Goal: Obtain resource: Download file/media

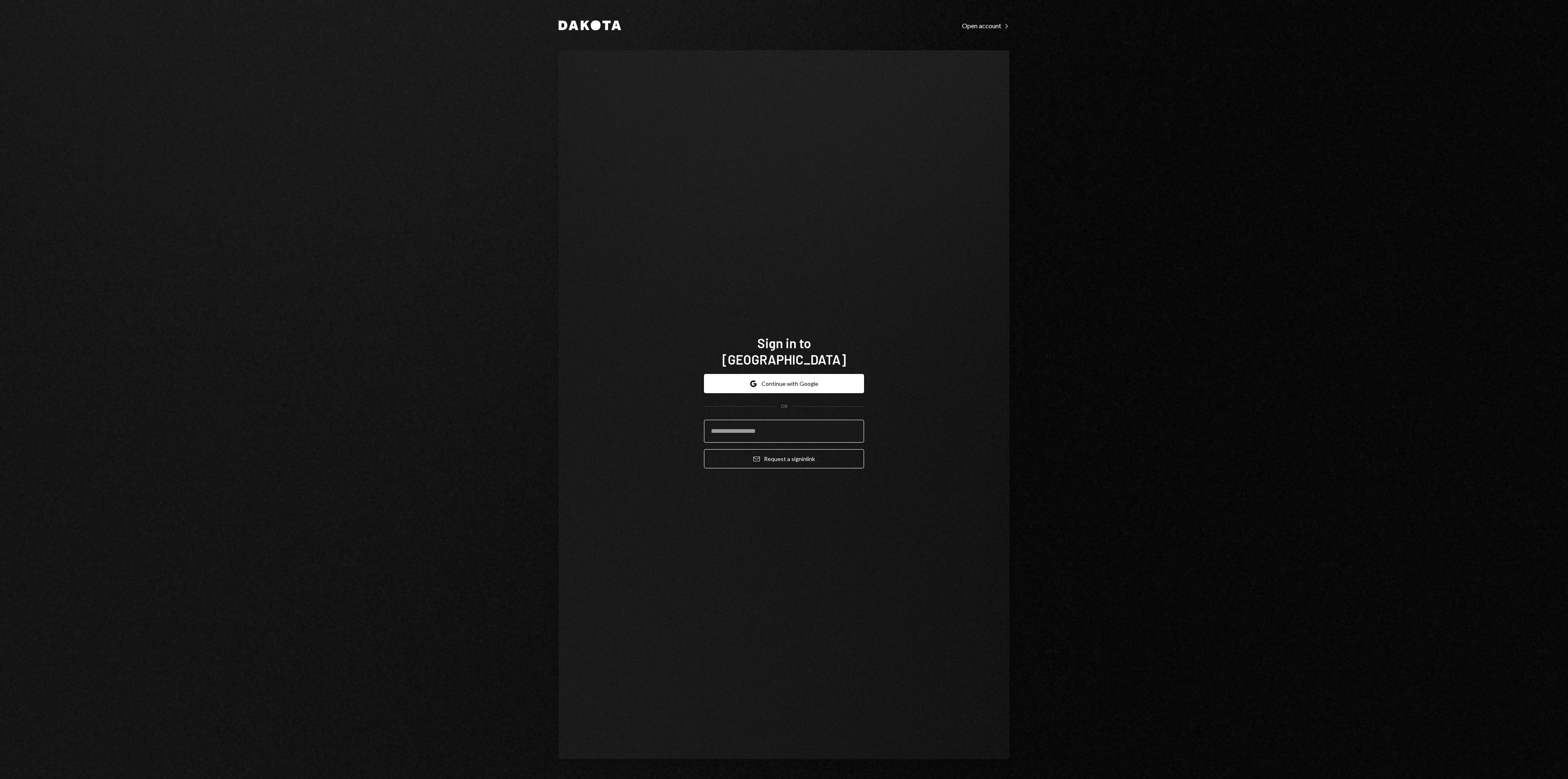
type input "**********"
click at [775, 449] on button "Email Request a sign in link" at bounding box center [784, 459] width 160 height 19
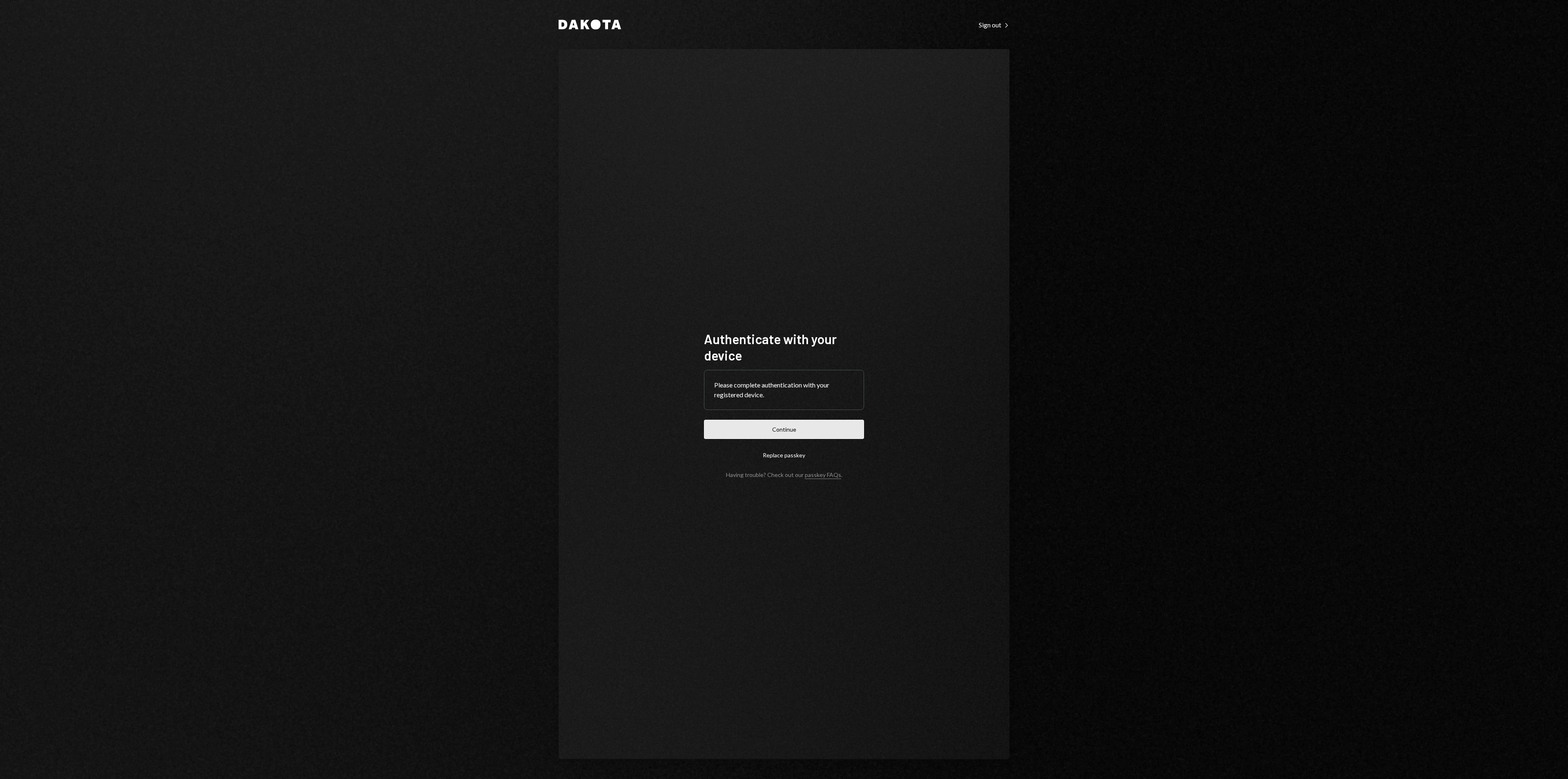
click at [787, 428] on button "Continue" at bounding box center [784, 429] width 160 height 19
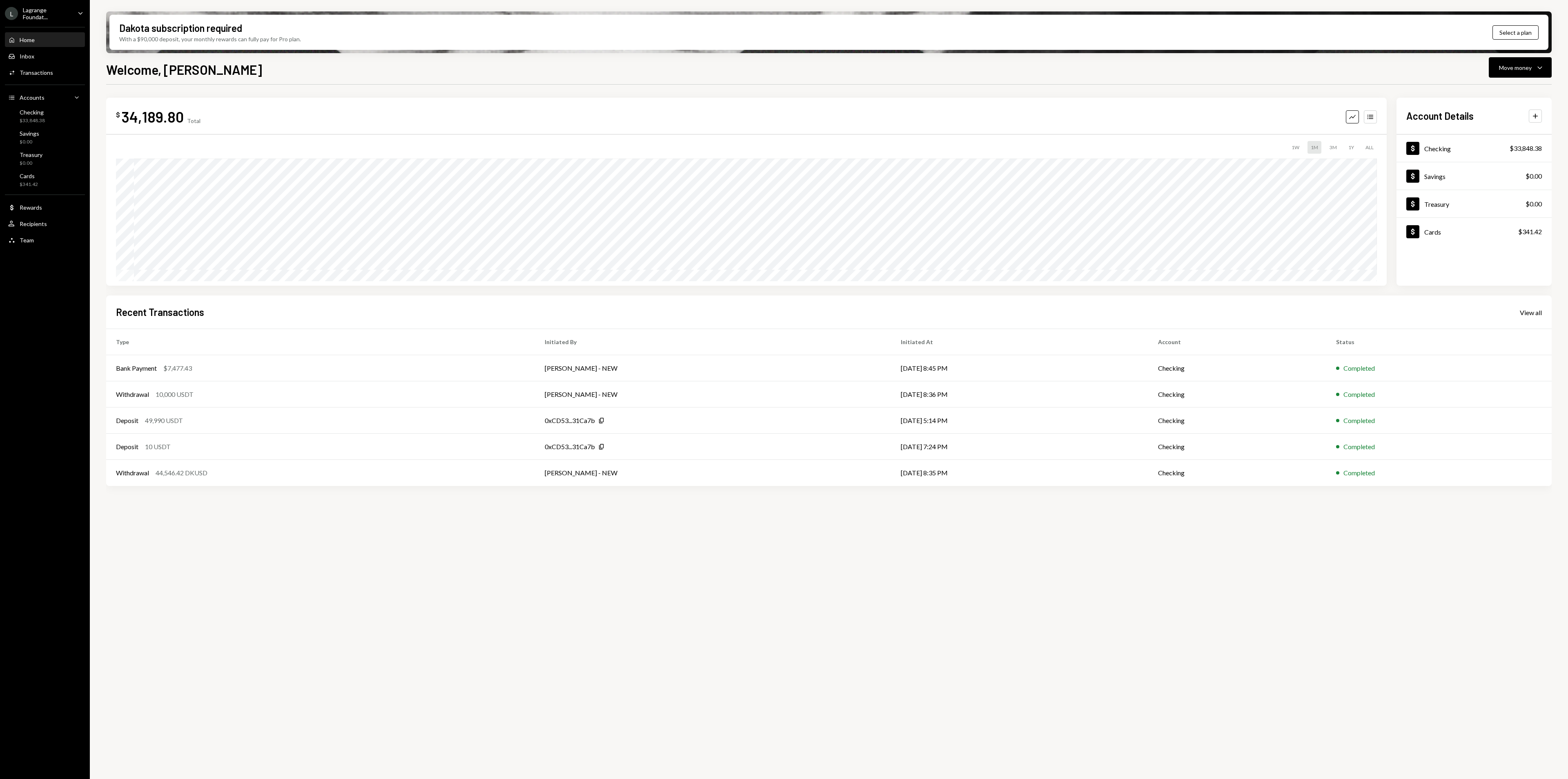
click at [57, 14] on div "Lagrange Foundat..." at bounding box center [47, 13] width 48 height 14
click at [32, 116] on div "View all accounts" at bounding box center [63, 115] width 75 height 7
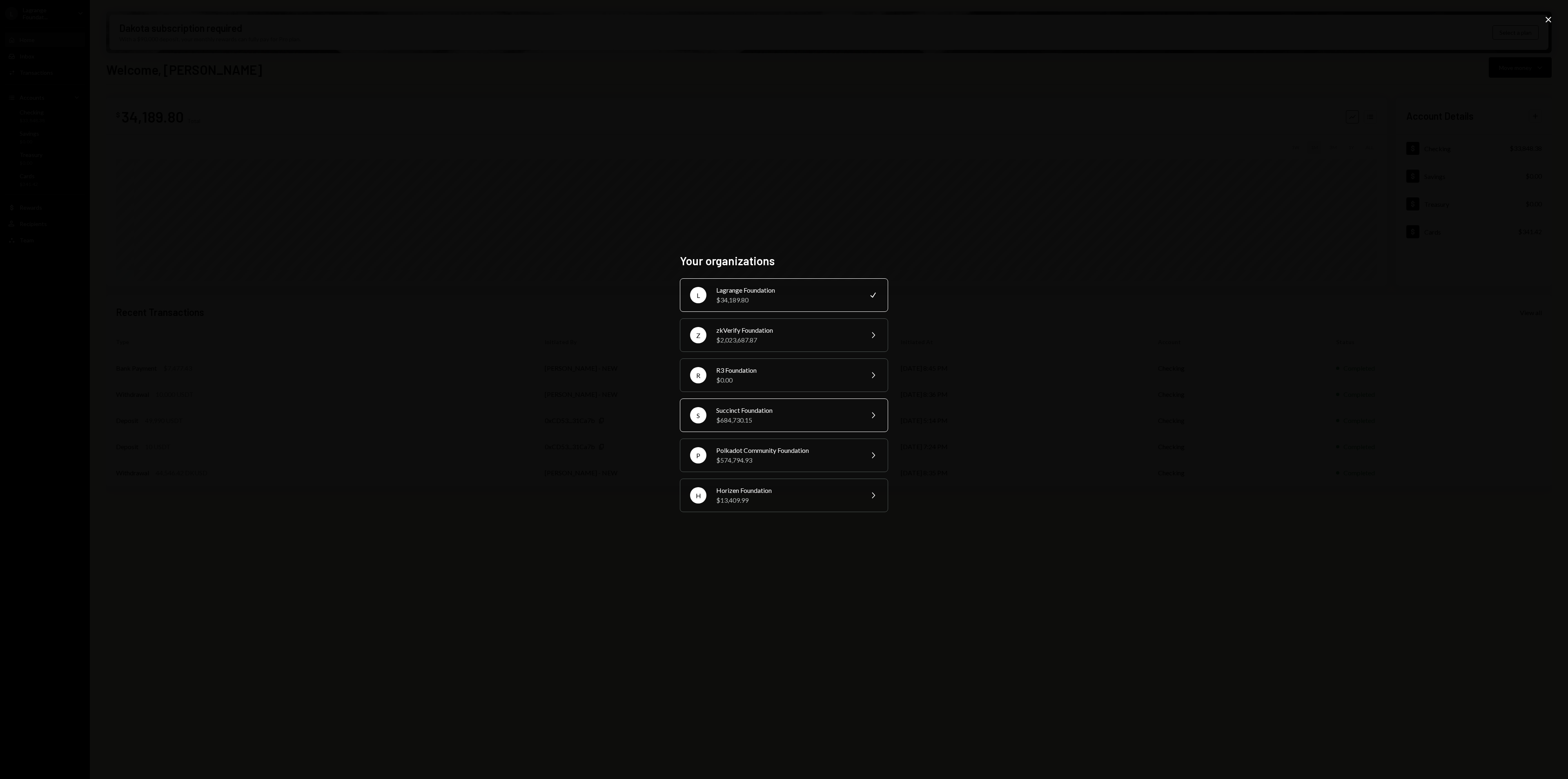
click at [763, 413] on div "Succinct Foundation" at bounding box center [787, 410] width 142 height 10
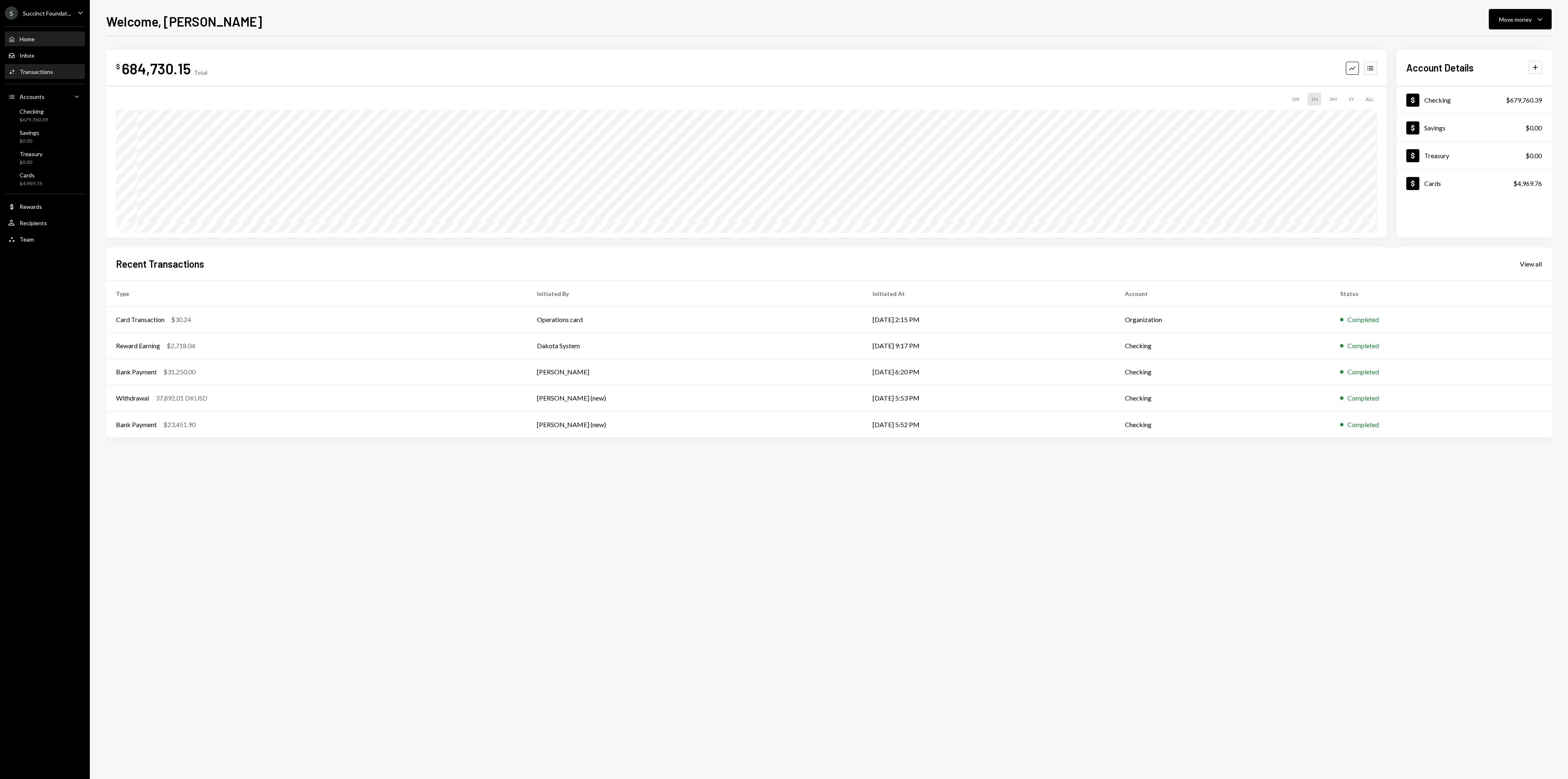
click at [20, 69] on div "Transactions" at bounding box center [36, 71] width 33 height 7
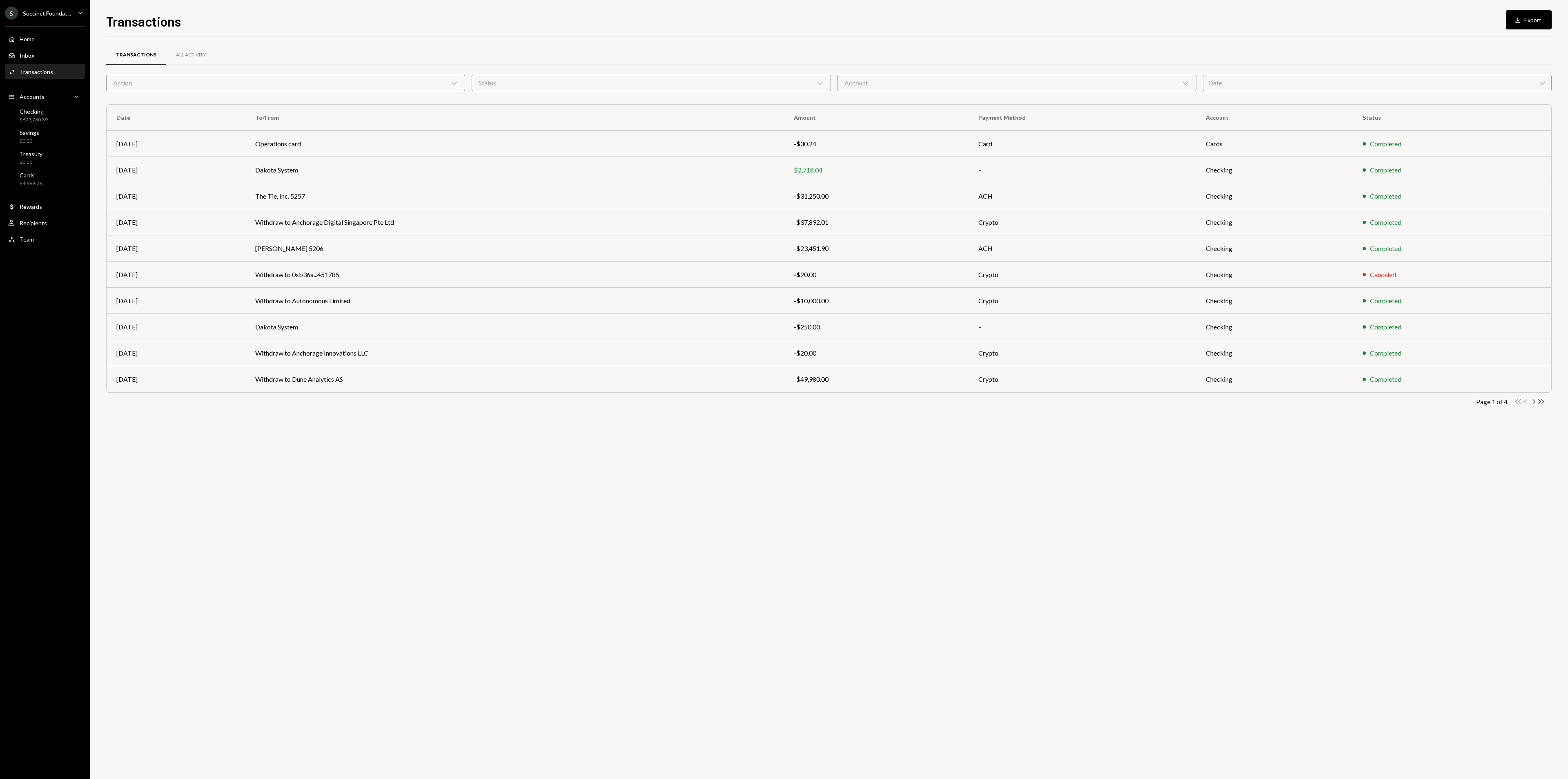
click at [43, 12] on div "Succinct Foundat..." at bounding box center [47, 13] width 48 height 7
click at [32, 82] on div "Documents" at bounding box center [57, 83] width 88 height 7
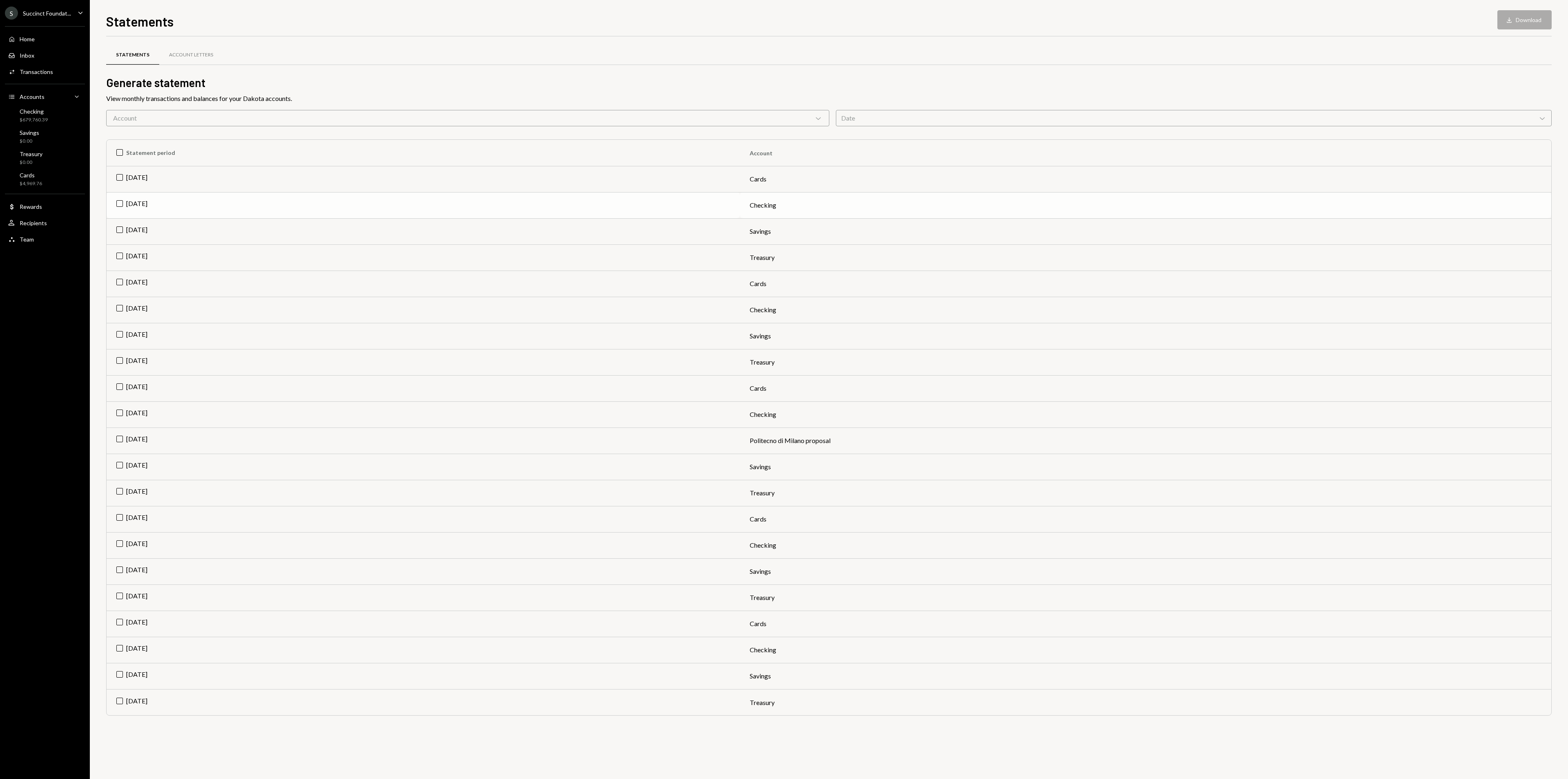
click at [119, 204] on td "[DATE]" at bounding box center [423, 205] width 633 height 26
click at [278, 117] on div "Account Chevron Down" at bounding box center [467, 118] width 723 height 16
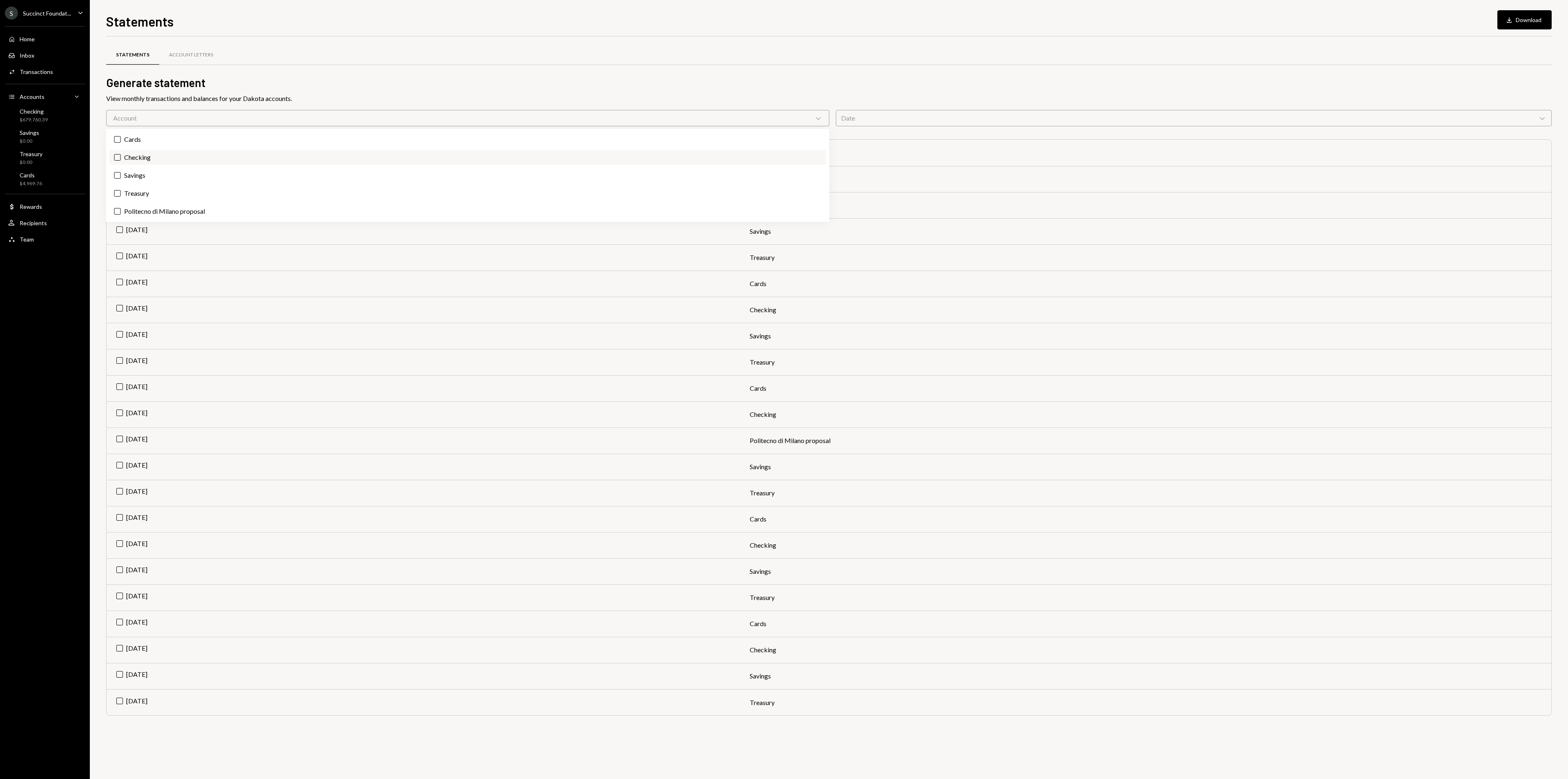
click at [161, 158] on label "Checking" at bounding box center [467, 157] width 716 height 15
click at [121, 158] on button "Checking" at bounding box center [117, 157] width 7 height 7
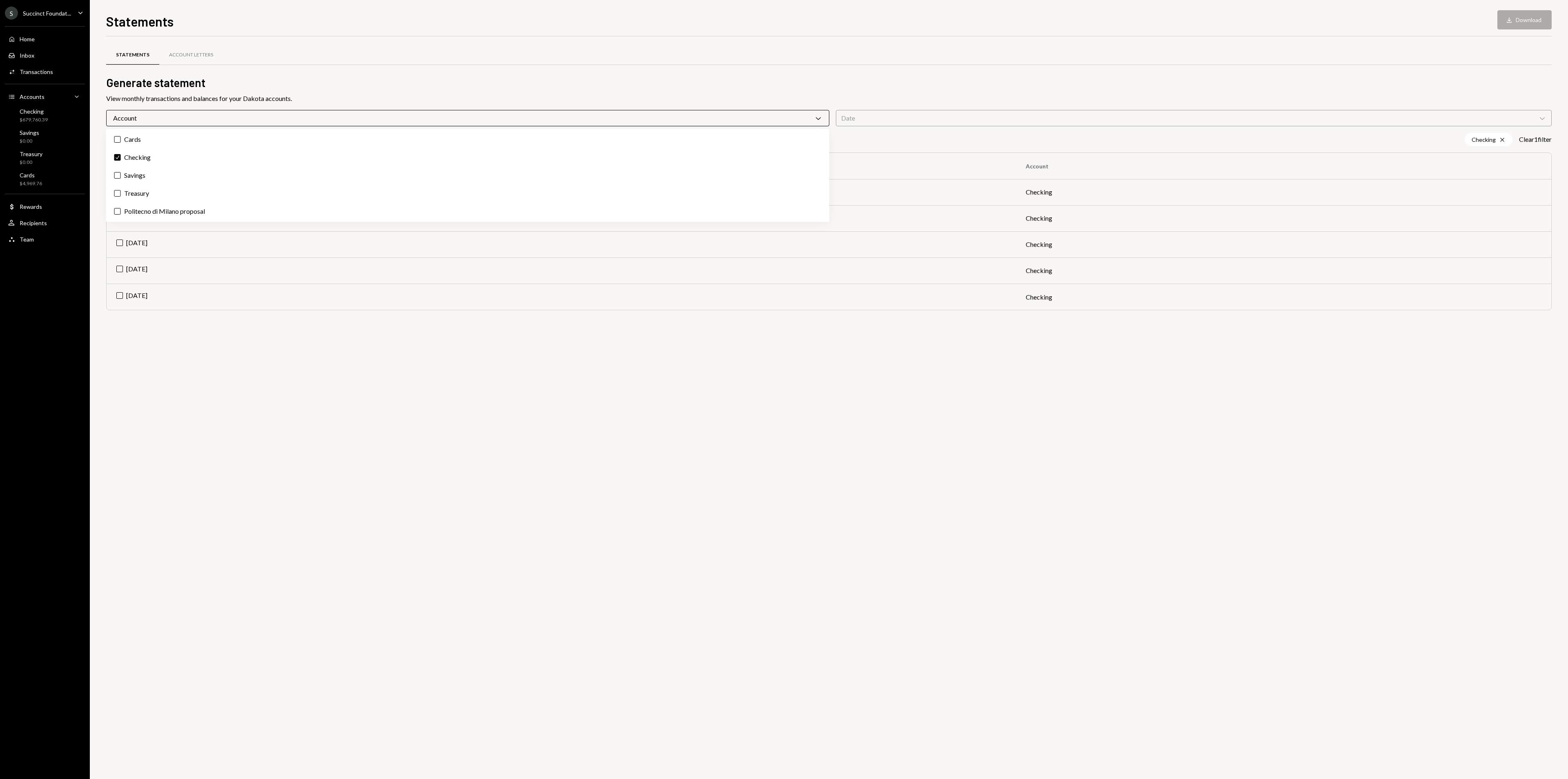
click at [233, 476] on div "Statements Account Letters Generate statement View monthly transactions and bal…" at bounding box center [828, 407] width 1446 height 742
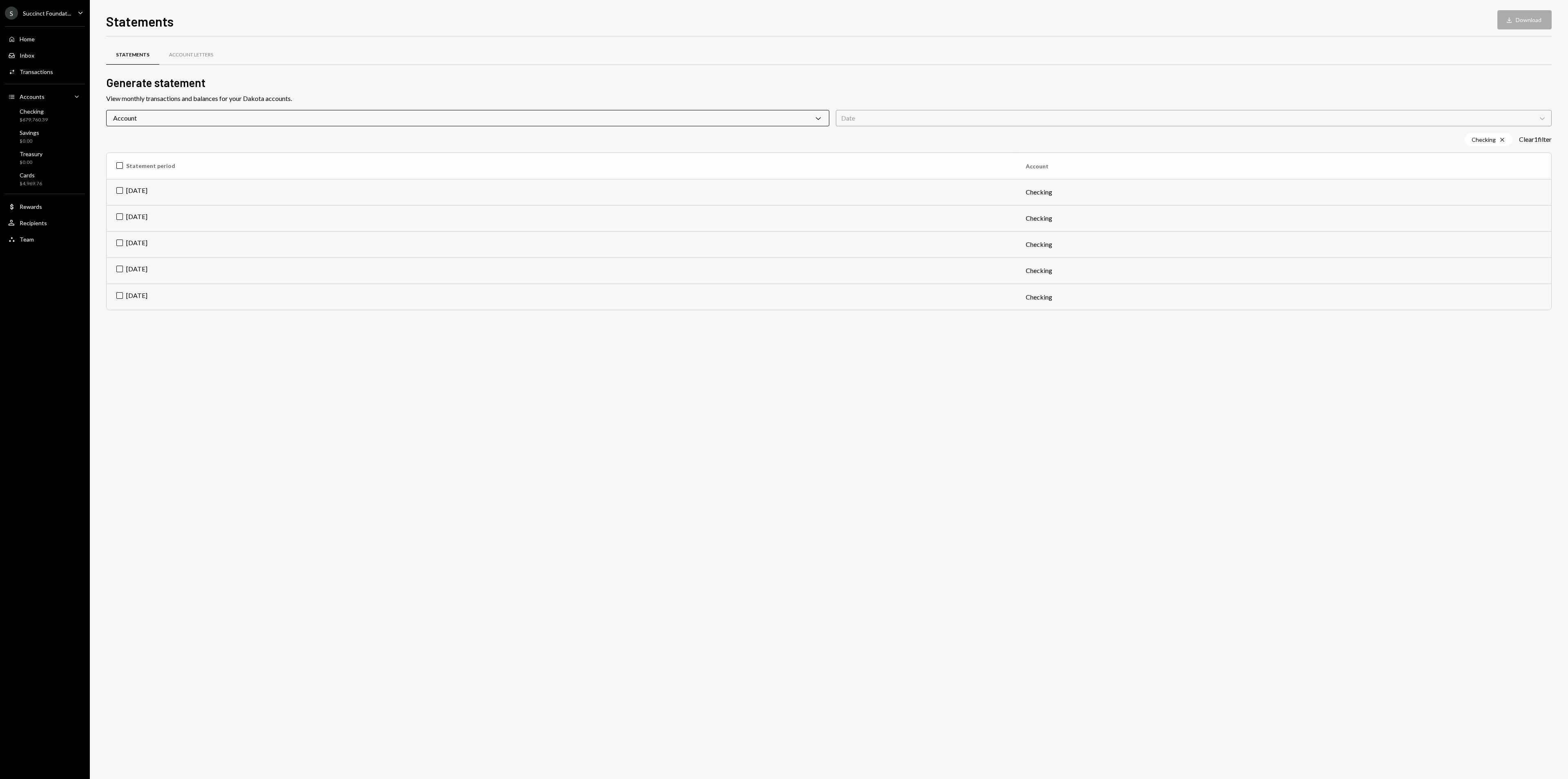
click at [117, 166] on th "Statement period" at bounding box center [561, 166] width 909 height 26
click at [1514, 16] on button "Download Download (5)" at bounding box center [1521, 20] width 62 height 19
click at [360, 538] on div "Statements Account Letters Generate statement View monthly transactions and bal…" at bounding box center [828, 407] width 1446 height 742
click at [30, 109] on div "Checking" at bounding box center [33, 111] width 28 height 7
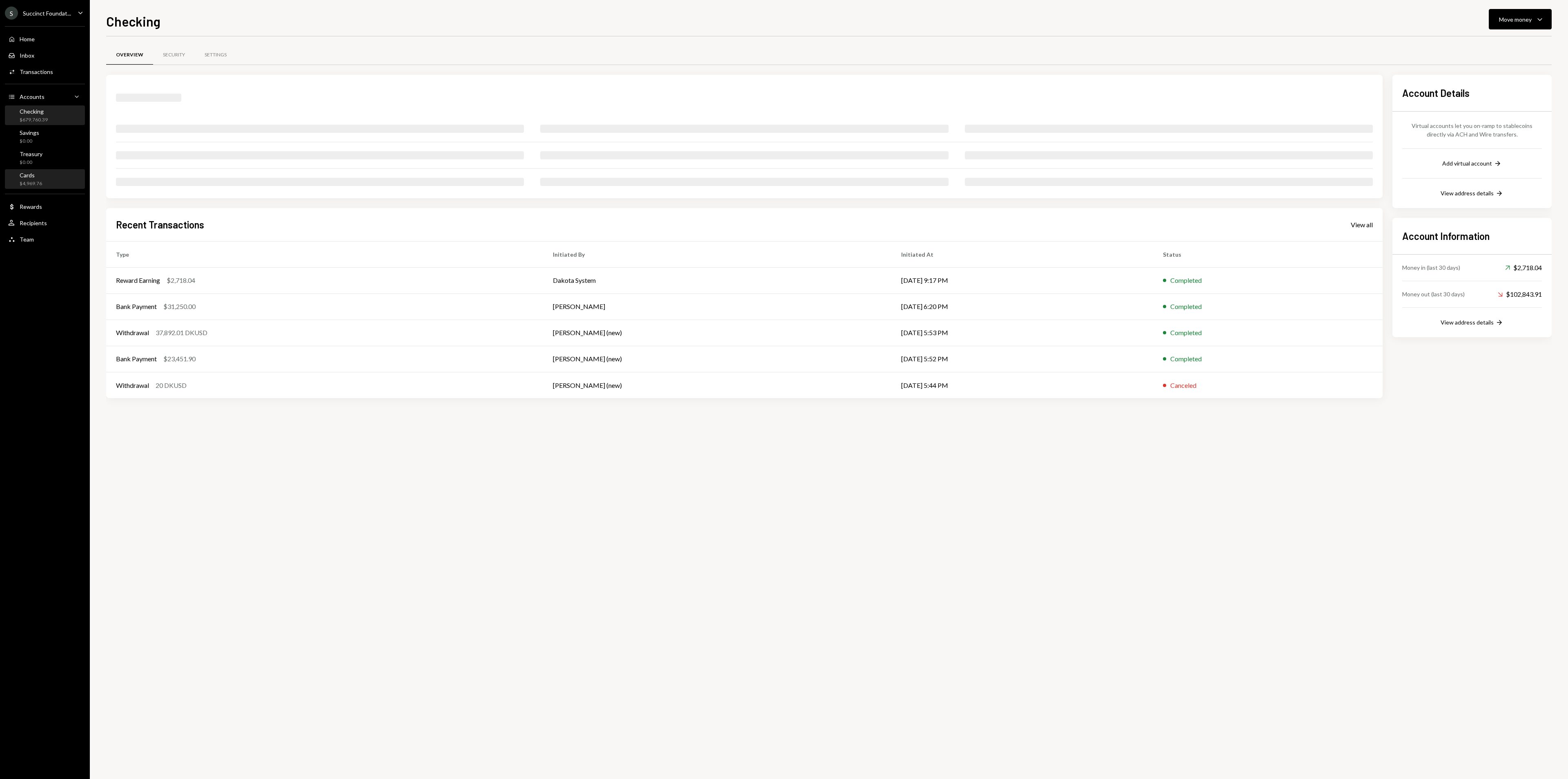
click at [38, 177] on div "Cards" at bounding box center [30, 175] width 23 height 7
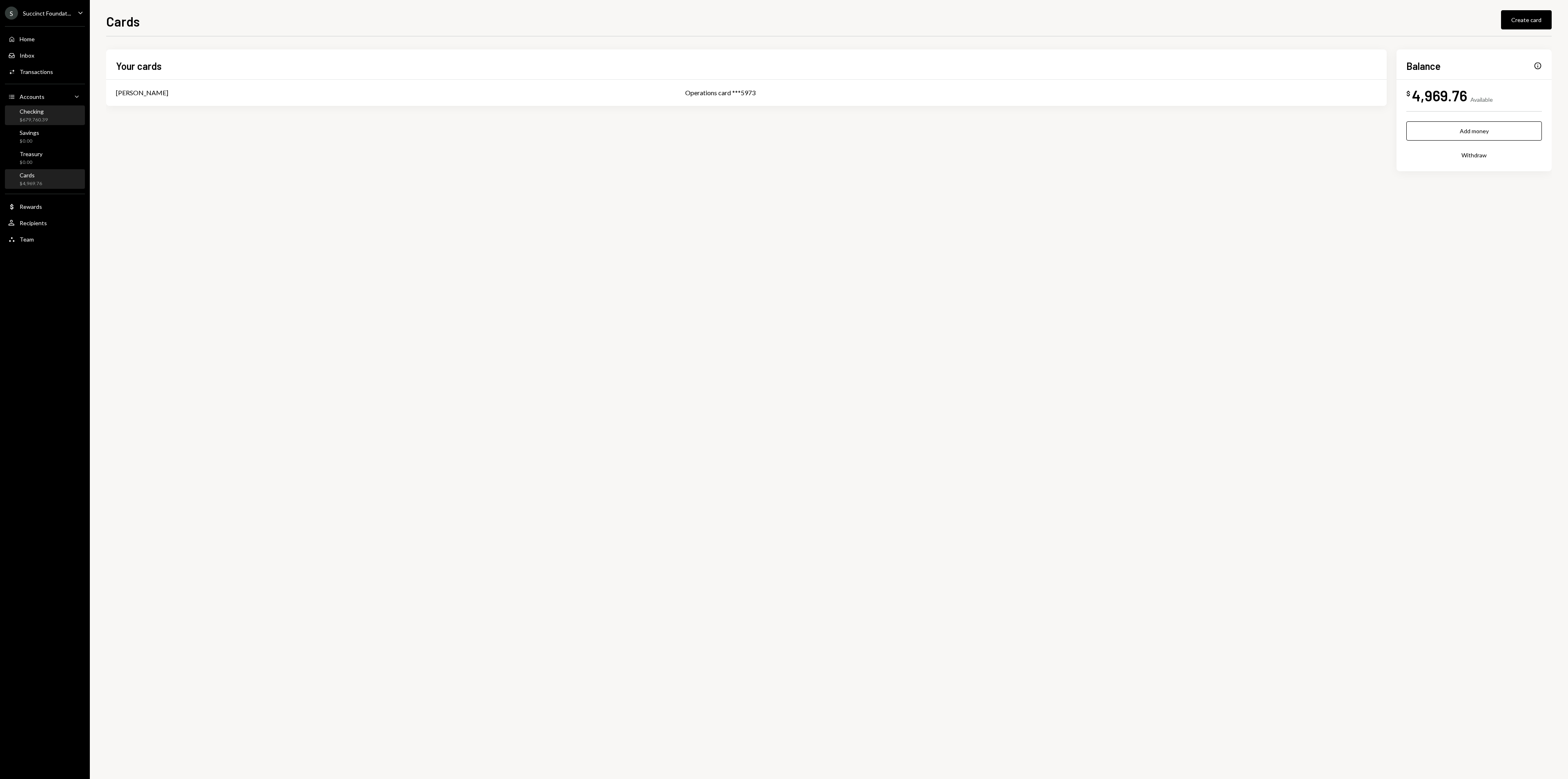
click at [46, 115] on div "Checking $679,760.39" at bounding box center [33, 115] width 28 height 15
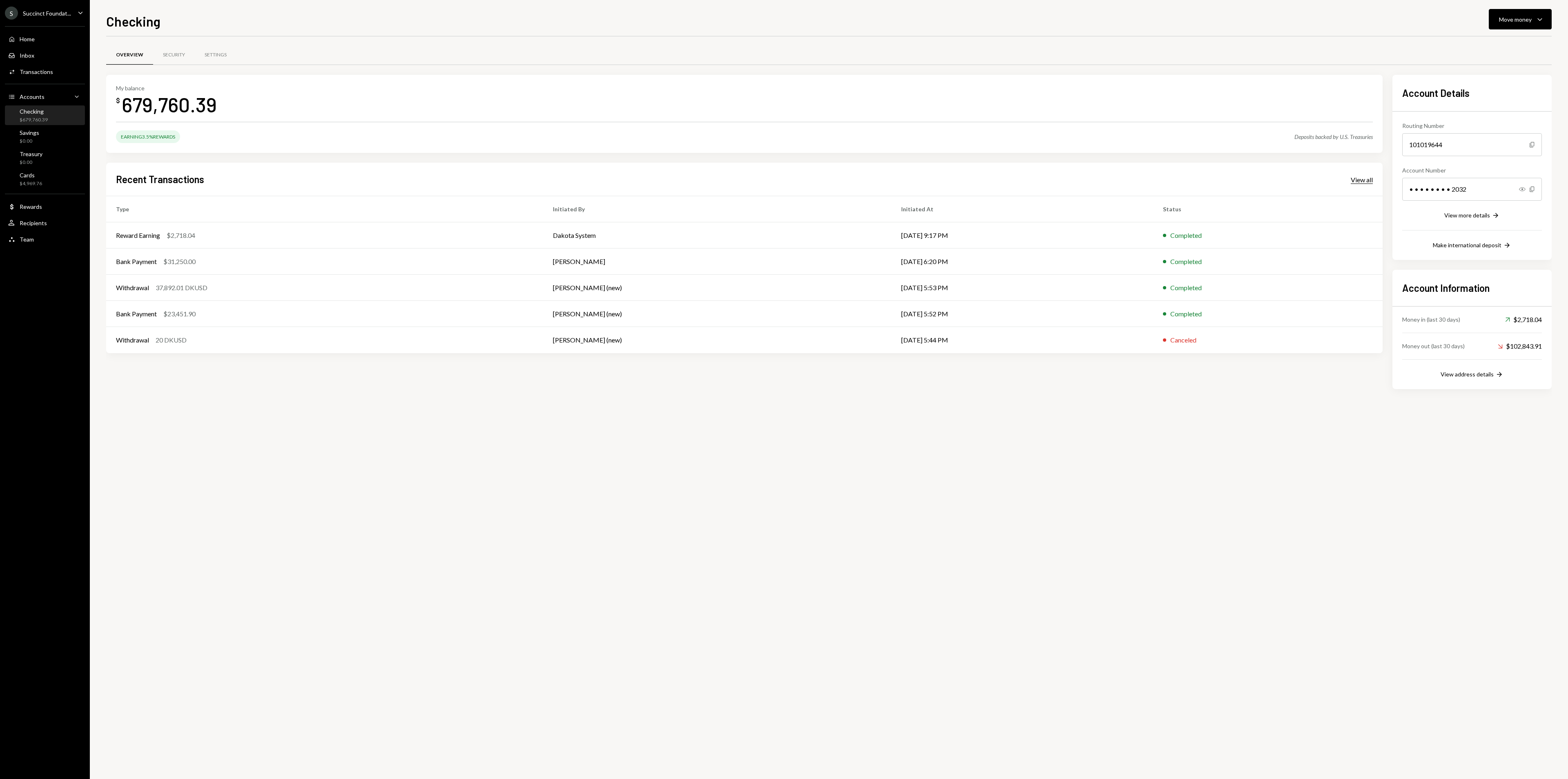
click at [1363, 179] on div "View all" at bounding box center [1362, 179] width 22 height 8
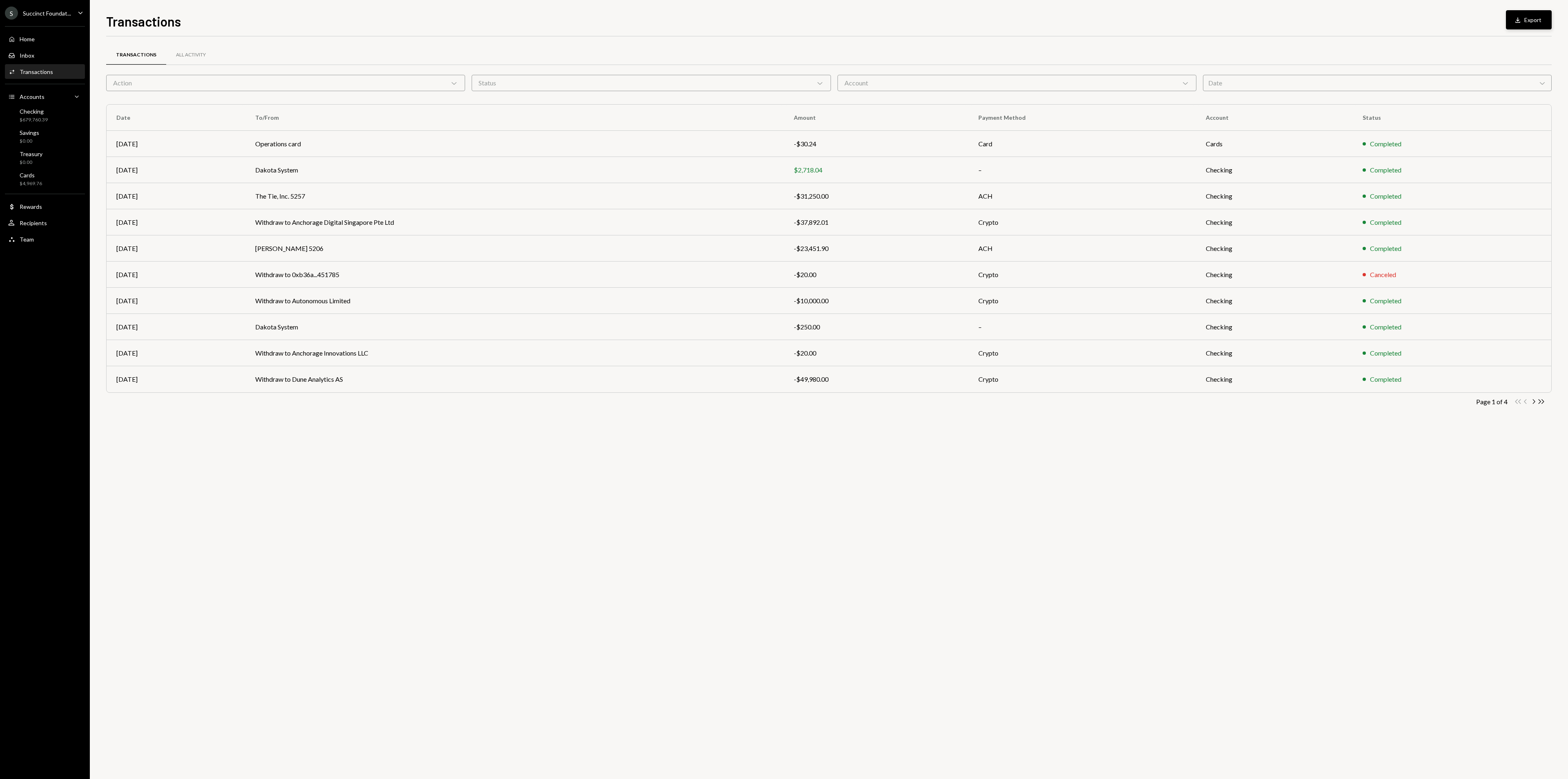
click at [1521, 16] on icon "Download" at bounding box center [1517, 19] width 8 height 8
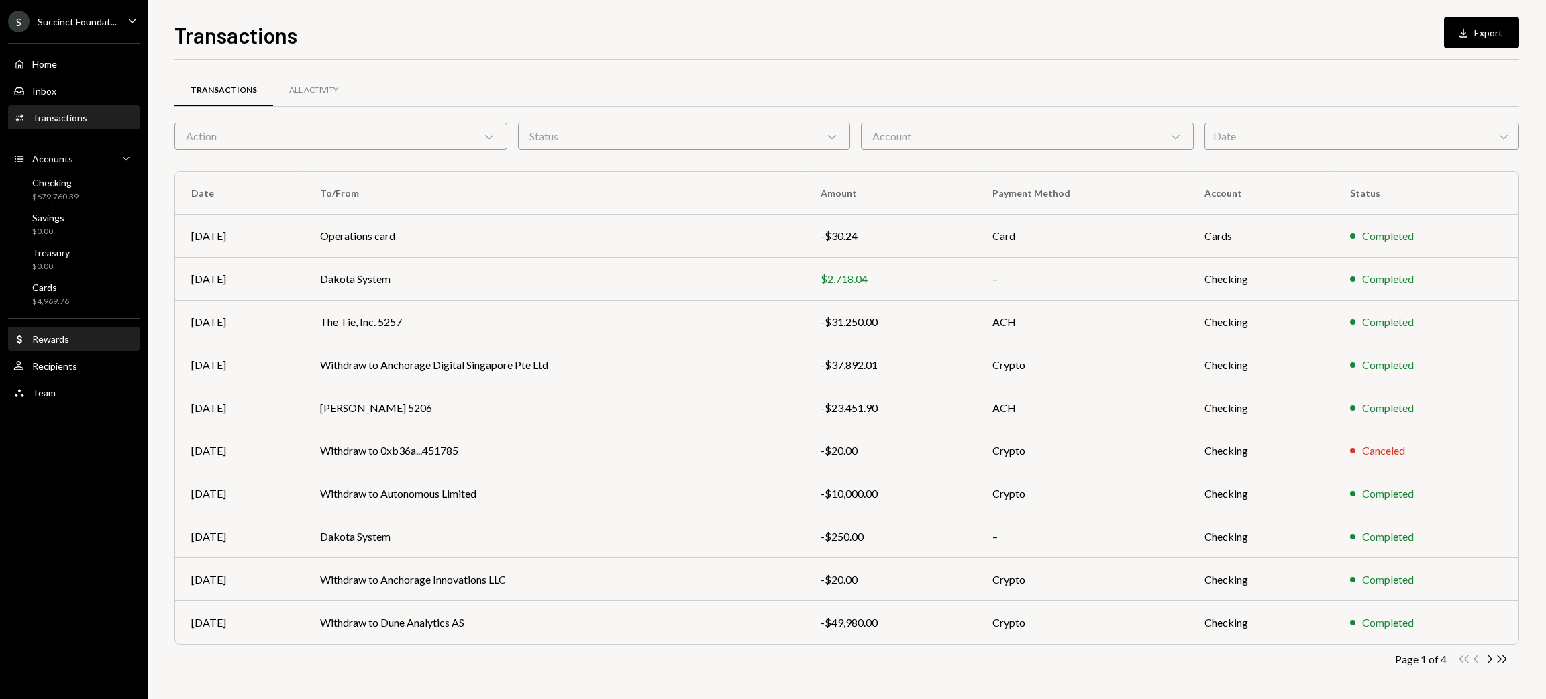
click at [73, 341] on div "Dollar Rewards" at bounding box center [73, 339] width 121 height 12
